Goal: Task Accomplishment & Management: Use online tool/utility

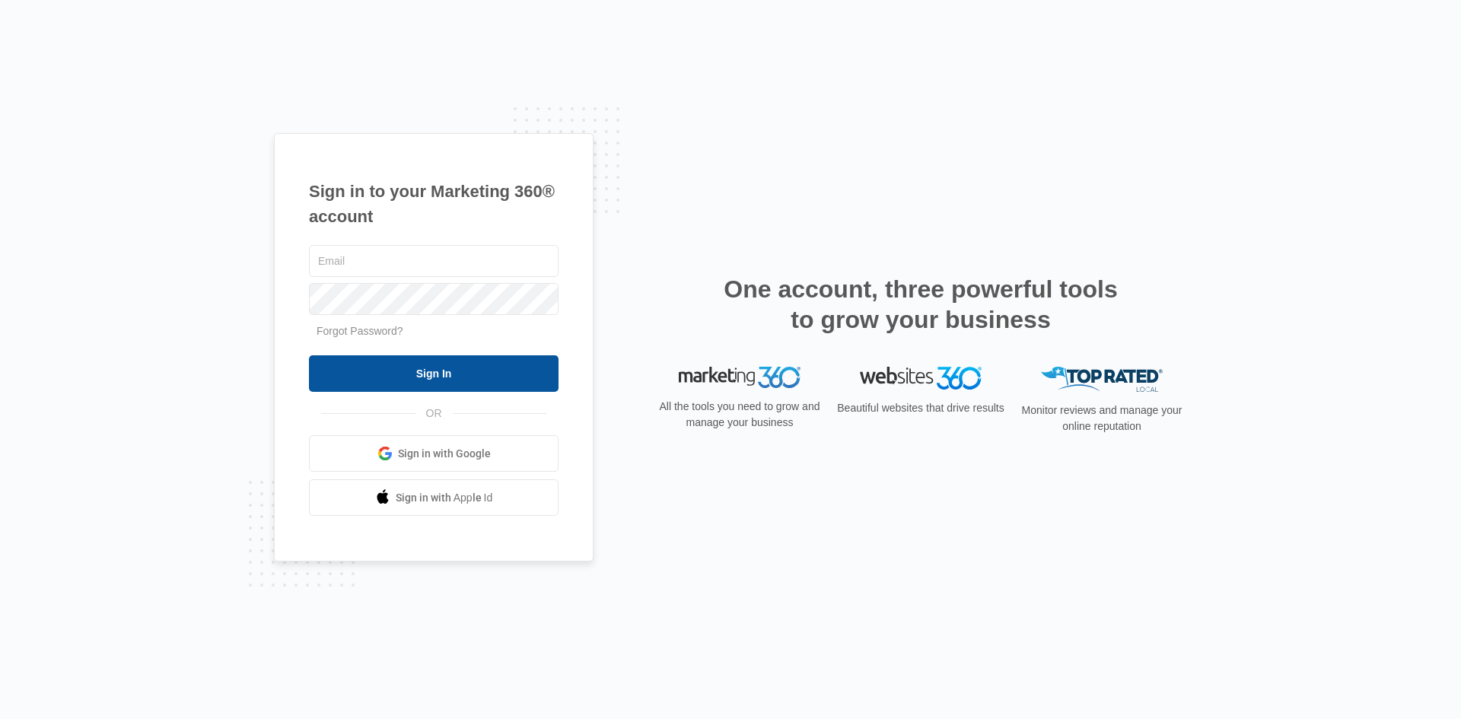
type input "[EMAIL_ADDRESS][PERSON_NAME][DOMAIN_NAME]"
click at [503, 390] on input "Sign In" at bounding box center [434, 373] width 250 height 37
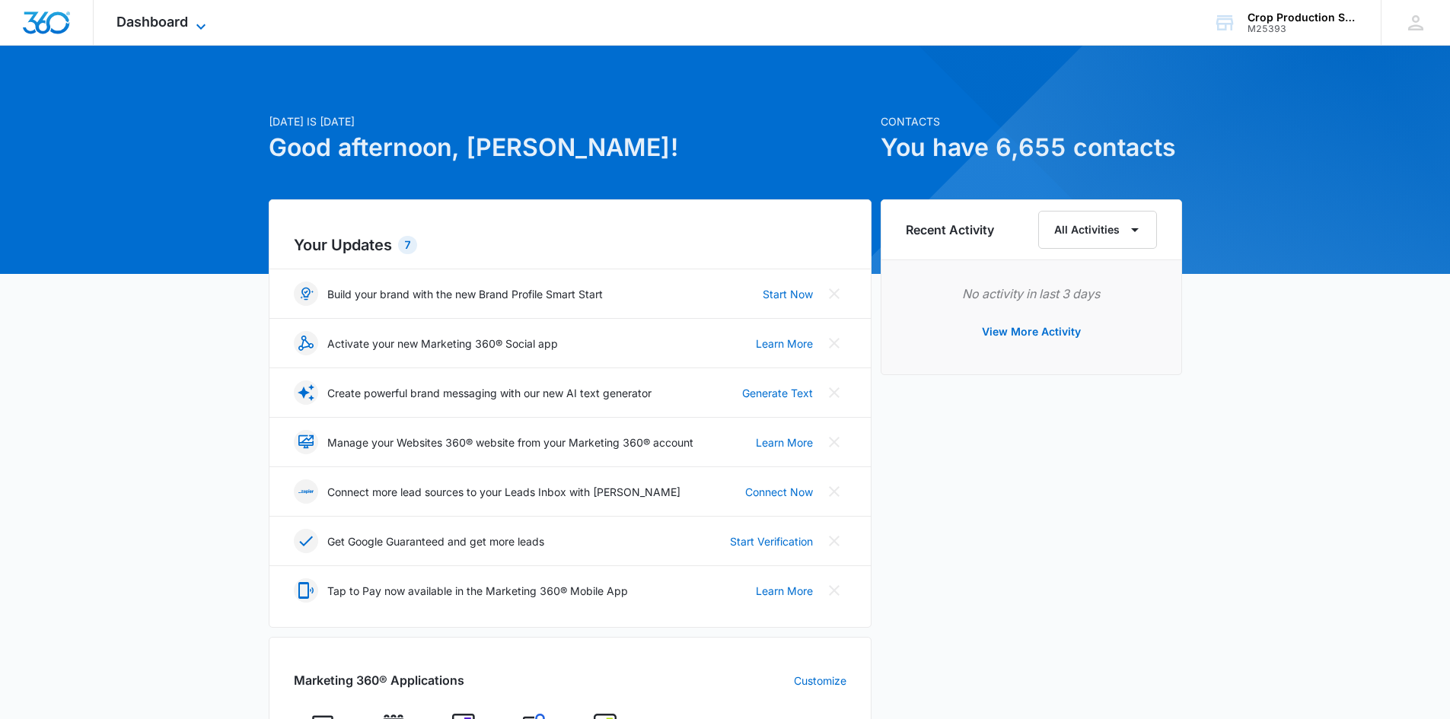
click at [203, 24] on icon at bounding box center [201, 27] width 18 height 18
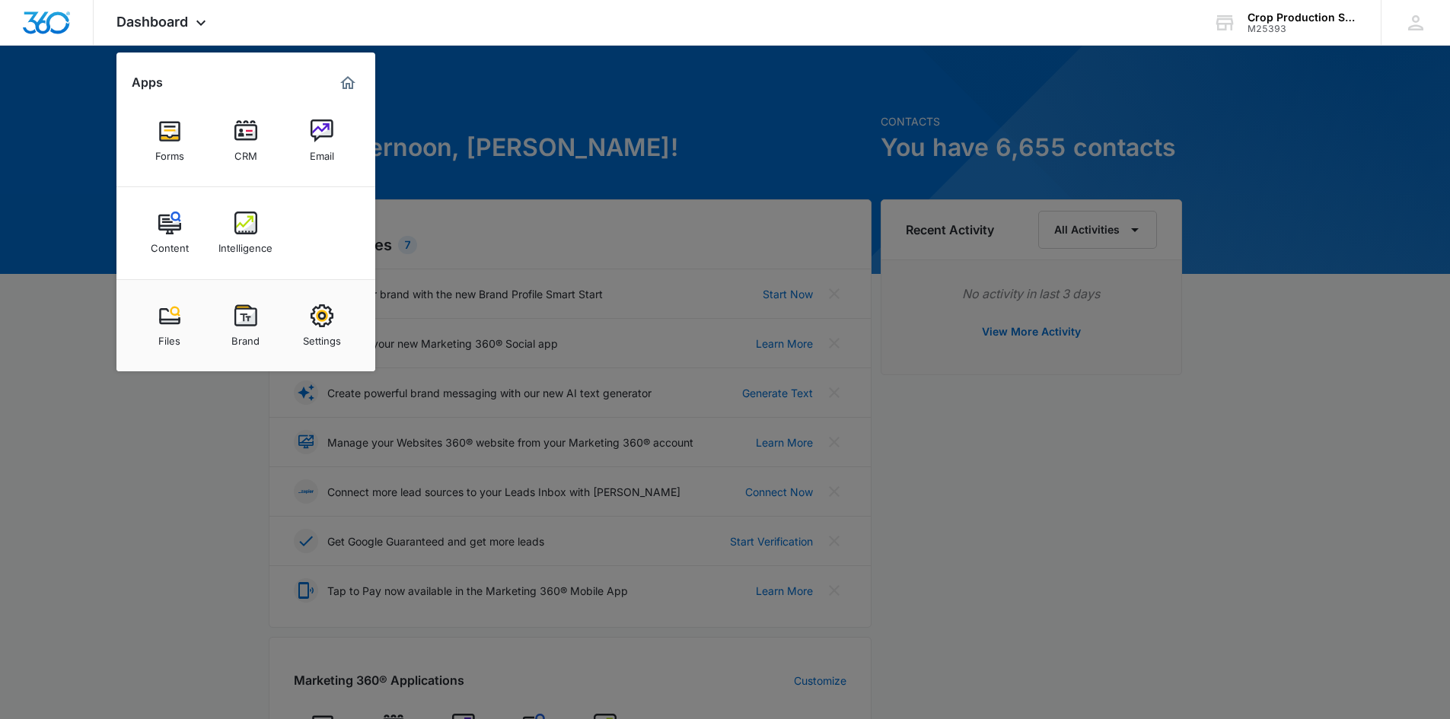
click at [318, 127] on img at bounding box center [321, 130] width 23 height 23
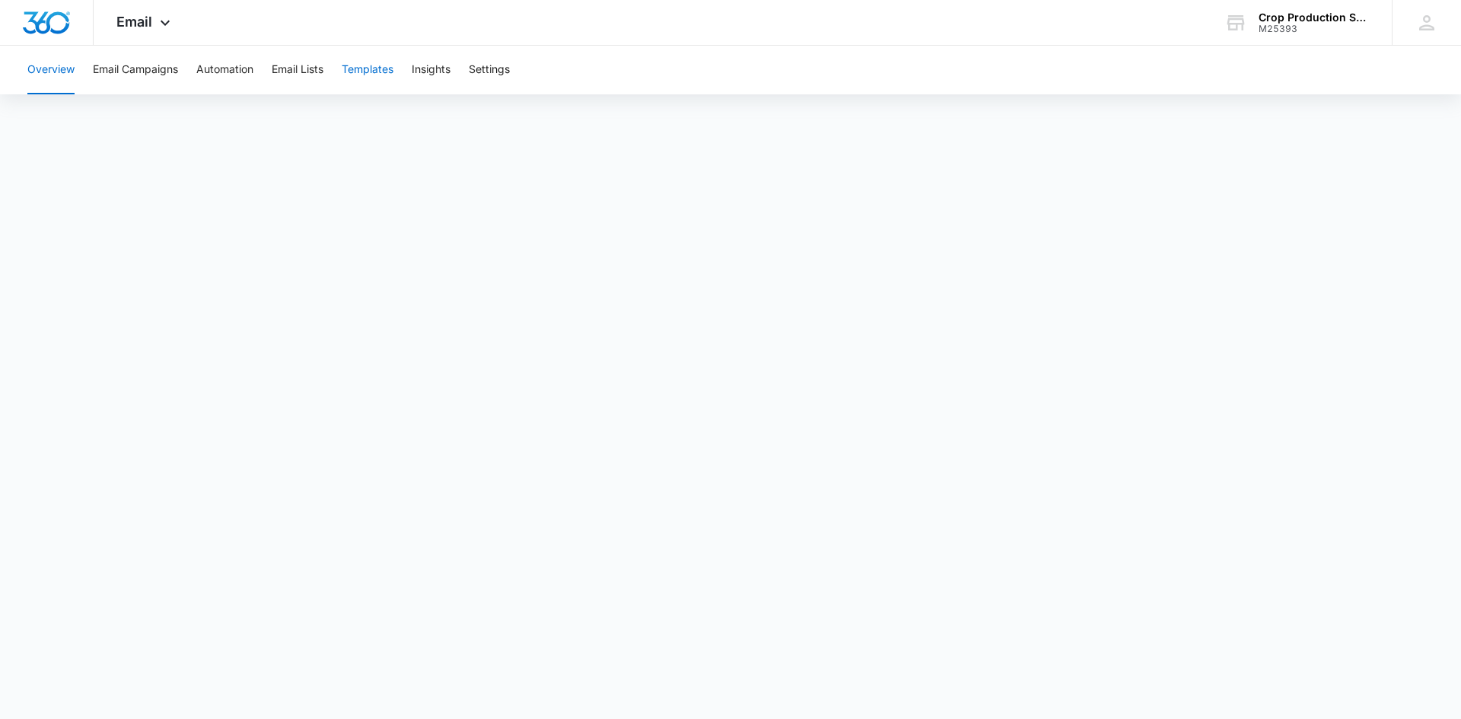
click at [386, 69] on button "Templates" at bounding box center [368, 70] width 52 height 49
